Goal: Task Accomplishment & Management: Use online tool/utility

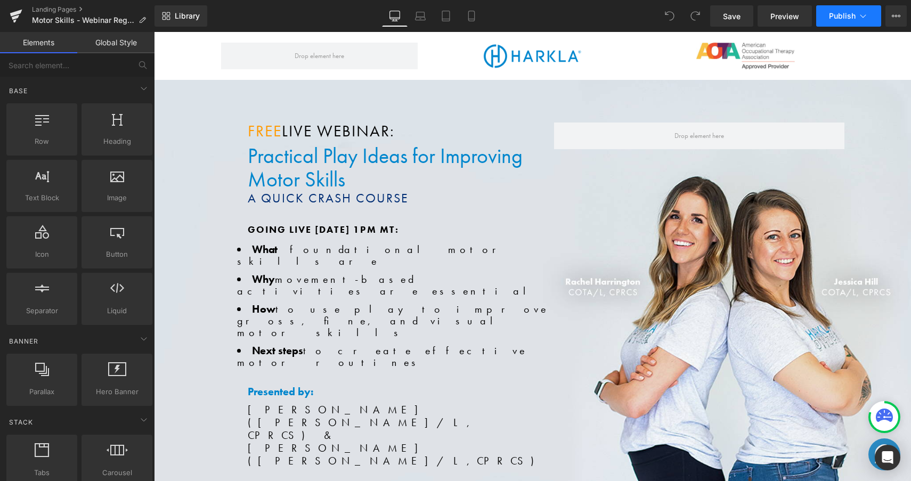
click at [843, 20] on span "Publish" at bounding box center [842, 16] width 27 height 9
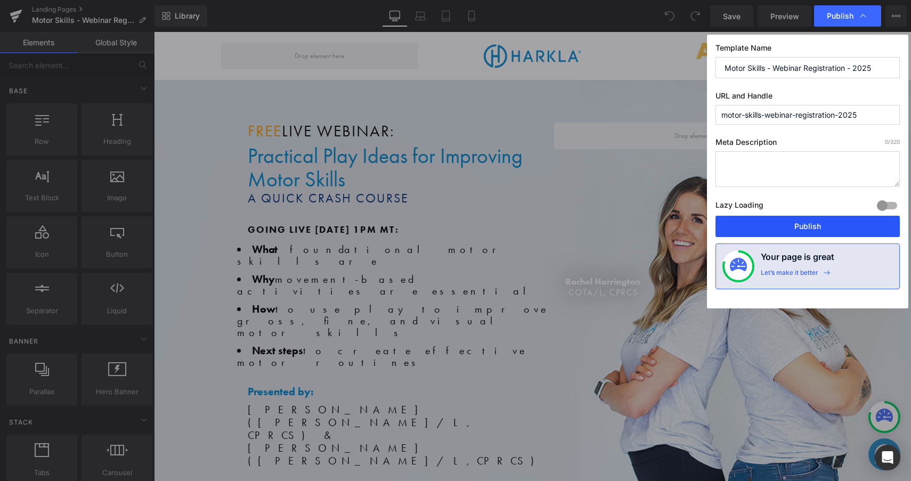
click at [838, 228] on button "Publish" at bounding box center [808, 226] width 184 height 21
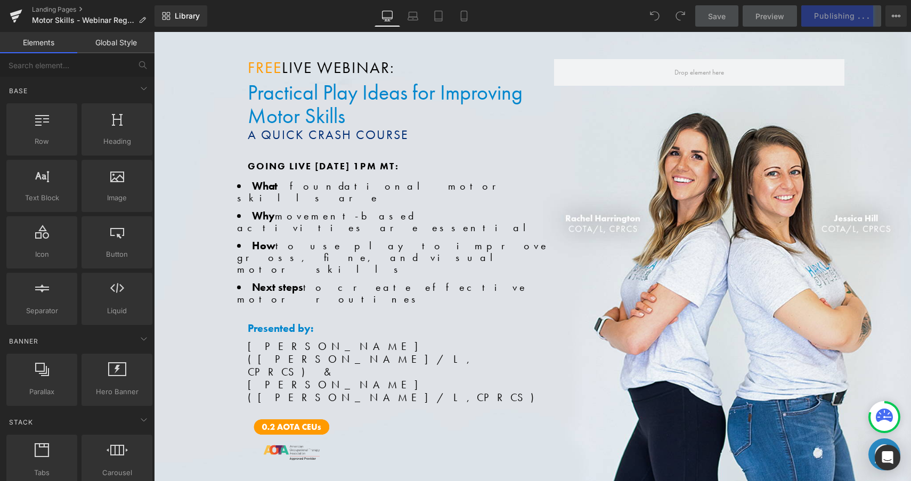
scroll to position [62, 0]
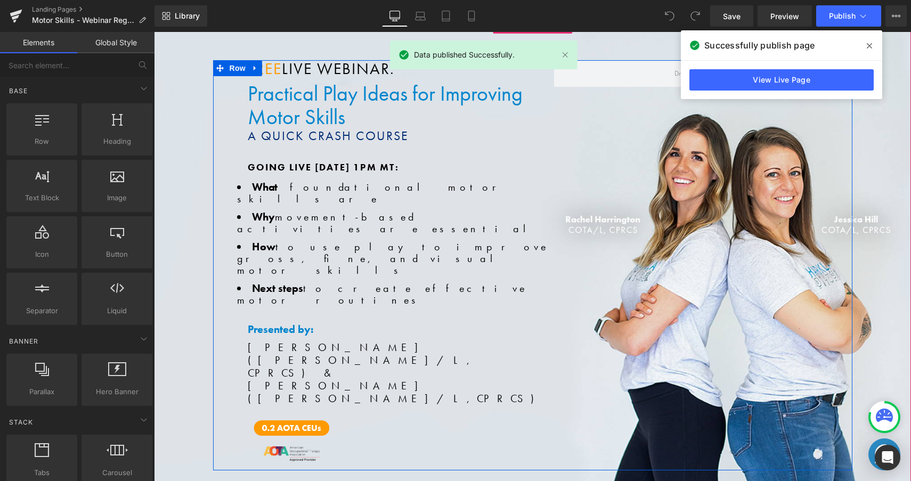
click at [273, 69] on span "FREE" at bounding box center [265, 69] width 34 height 20
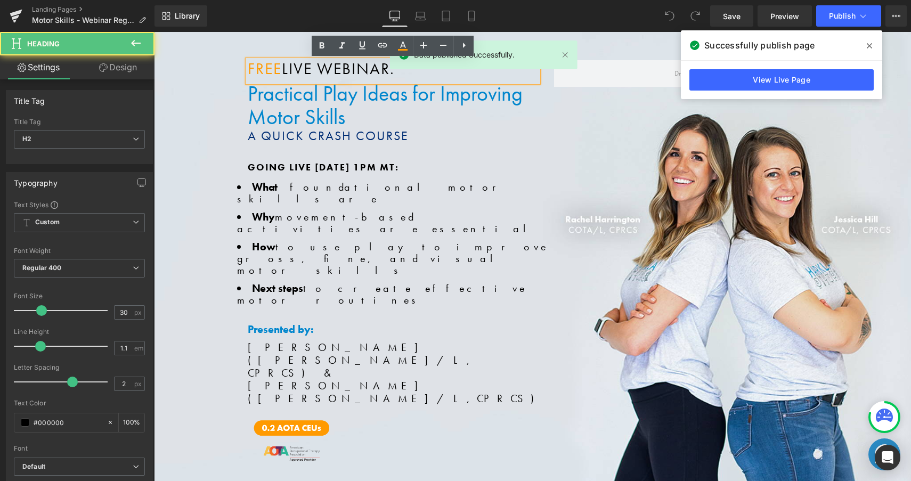
click at [285, 69] on span "LIVE WEBINAR:" at bounding box center [338, 69] width 113 height 20
click at [281, 69] on span "FREE" at bounding box center [265, 69] width 34 height 20
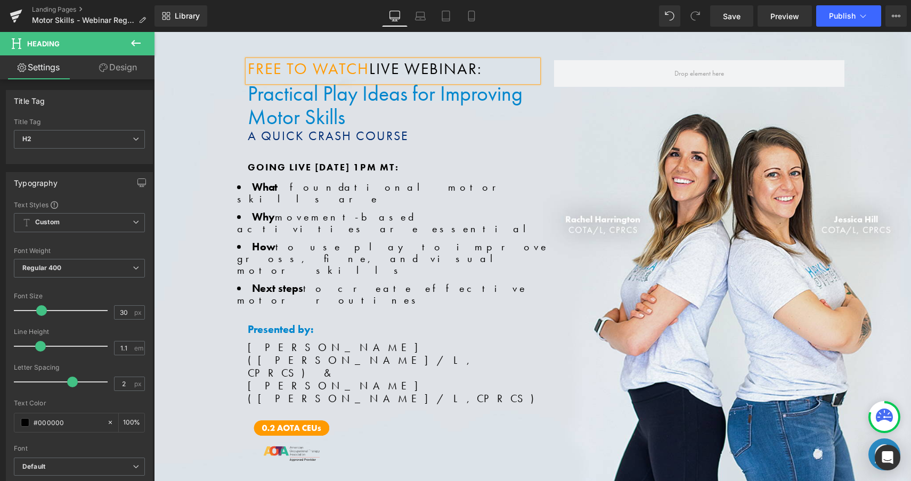
click at [556, 12] on div "Library Desktop Desktop Laptop Tablet Mobile Save Preview Publish Scheduled Vie…" at bounding box center [533, 15] width 757 height 21
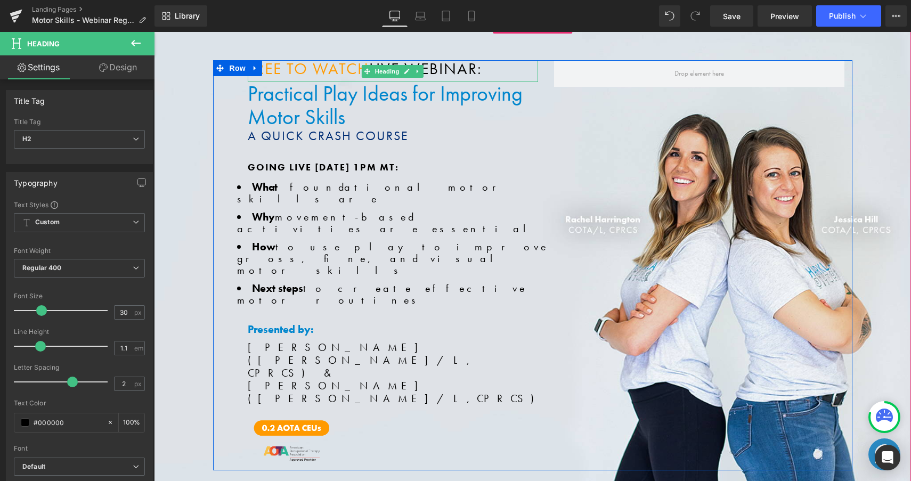
click at [315, 72] on span "FREE To watch" at bounding box center [308, 69] width 121 height 20
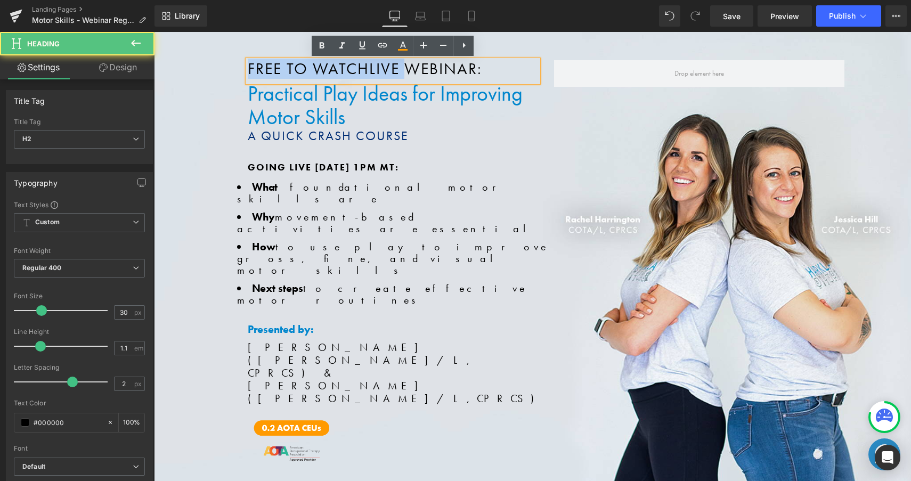
drag, startPoint x: 402, startPoint y: 69, endPoint x: 226, endPoint y: 69, distance: 175.9
click at [226, 69] on div "FREE To watch LIVE WEBINAR: Heading Practical Play Ideas for Improving Motor Sk…" at bounding box center [532, 265] width 639 height 410
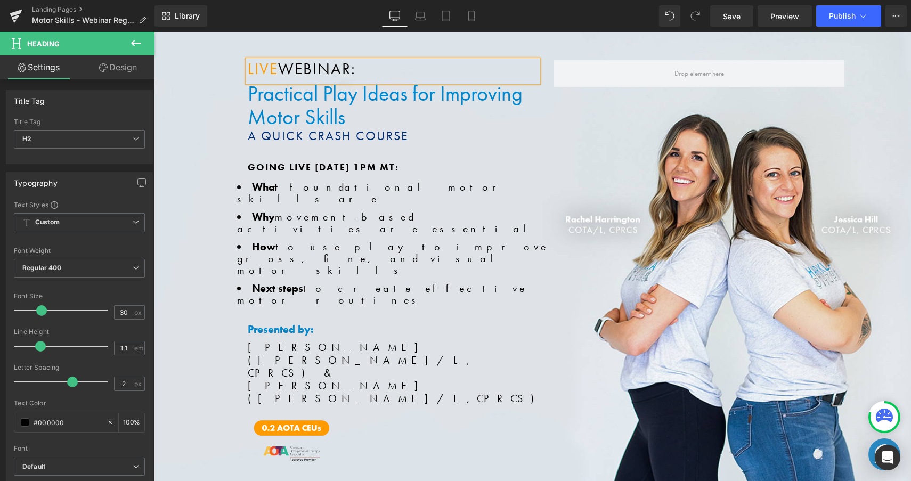
click at [554, 12] on div "Library Desktop Desktop Laptop Tablet Mobile Save Preview Publish Scheduled Vie…" at bounding box center [533, 15] width 757 height 21
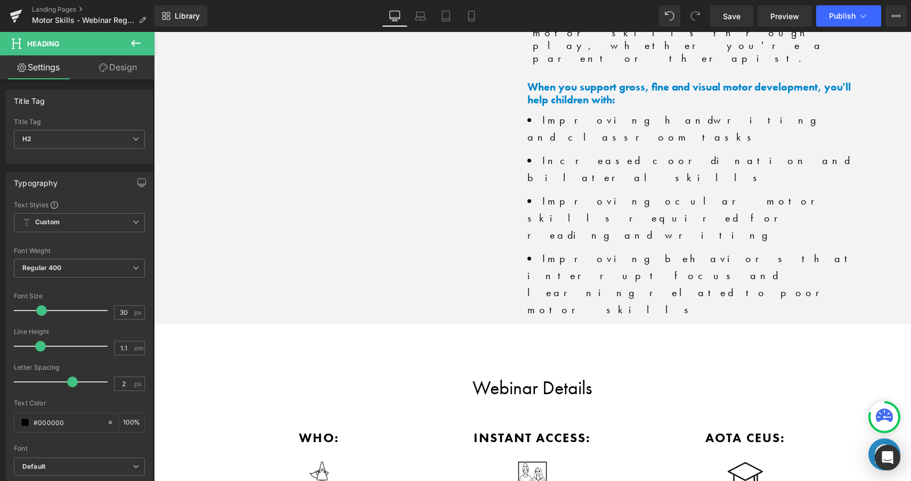
scroll to position [1843, 0]
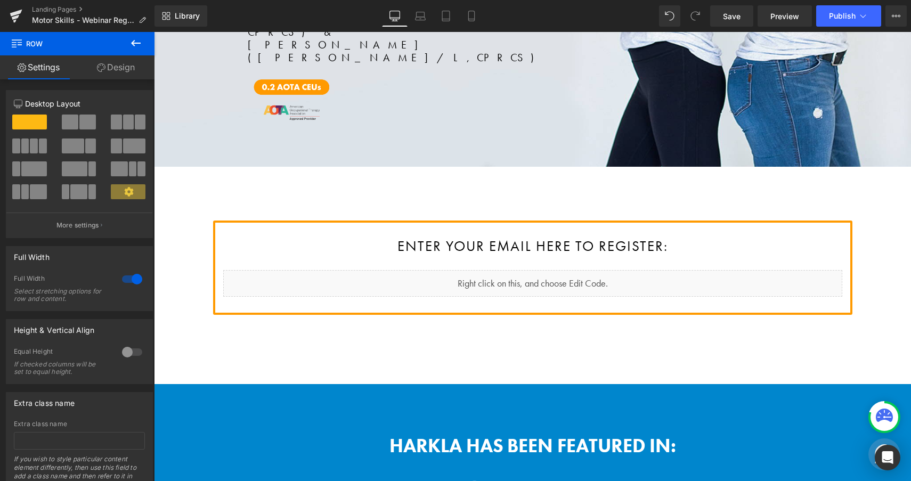
scroll to position [0, 0]
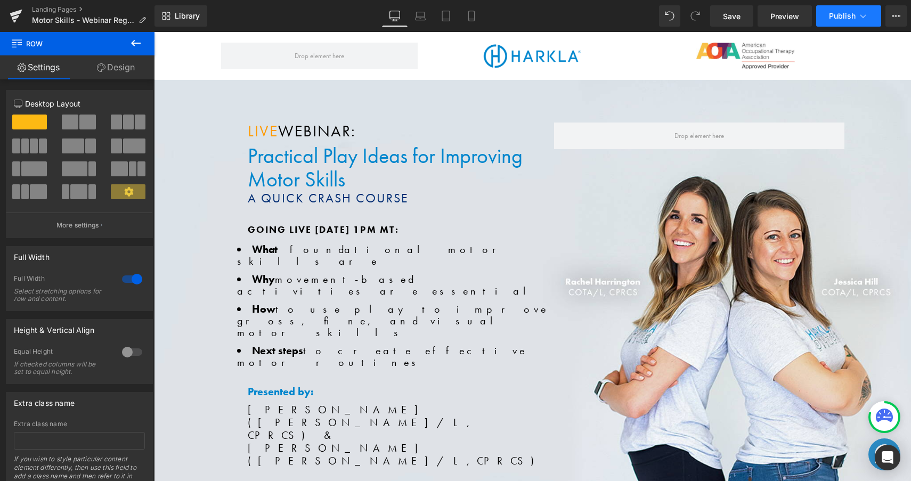
click at [838, 16] on span "Publish" at bounding box center [842, 16] width 27 height 9
click at [747, 17] on link "Save" at bounding box center [731, 15] width 43 height 21
click at [854, 18] on span "Publish" at bounding box center [842, 16] width 27 height 9
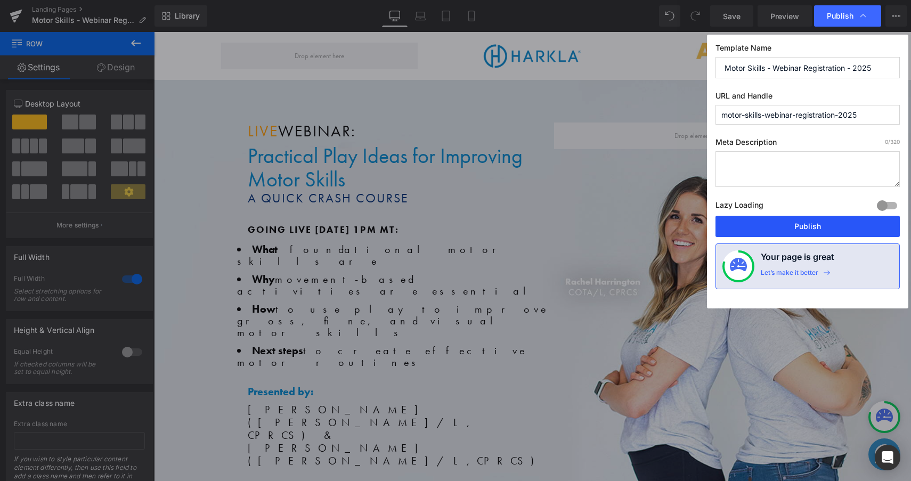
click at [791, 231] on button "Publish" at bounding box center [808, 226] width 184 height 21
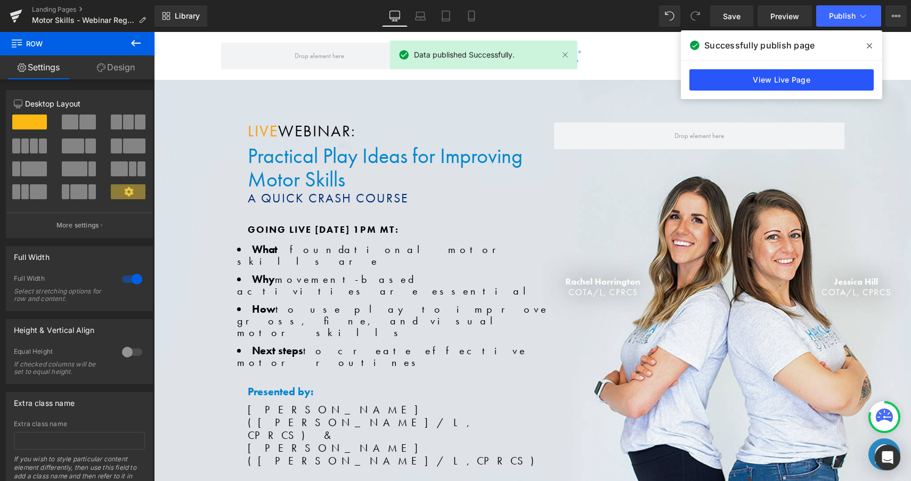
click at [738, 77] on link "View Live Page" at bounding box center [782, 79] width 184 height 21
